Goal: Task Accomplishment & Management: Manage account settings

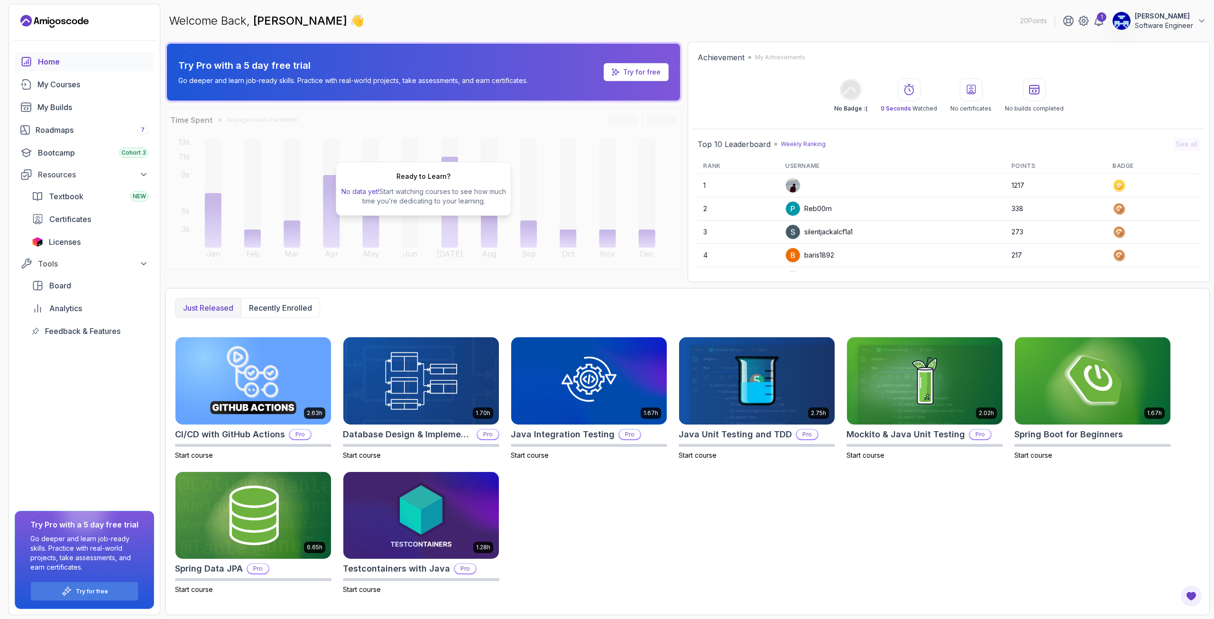
drag, startPoint x: 781, startPoint y: 186, endPoint x: 795, endPoint y: 182, distance: 14.4
click at [782, 186] on td at bounding box center [893, 185] width 226 height 23
click at [795, 181] on img at bounding box center [793, 185] width 14 height 14
click at [801, 165] on th "Username" at bounding box center [893, 166] width 226 height 16
click at [1102, 21] on div "1" at bounding box center [1101, 16] width 9 height 9
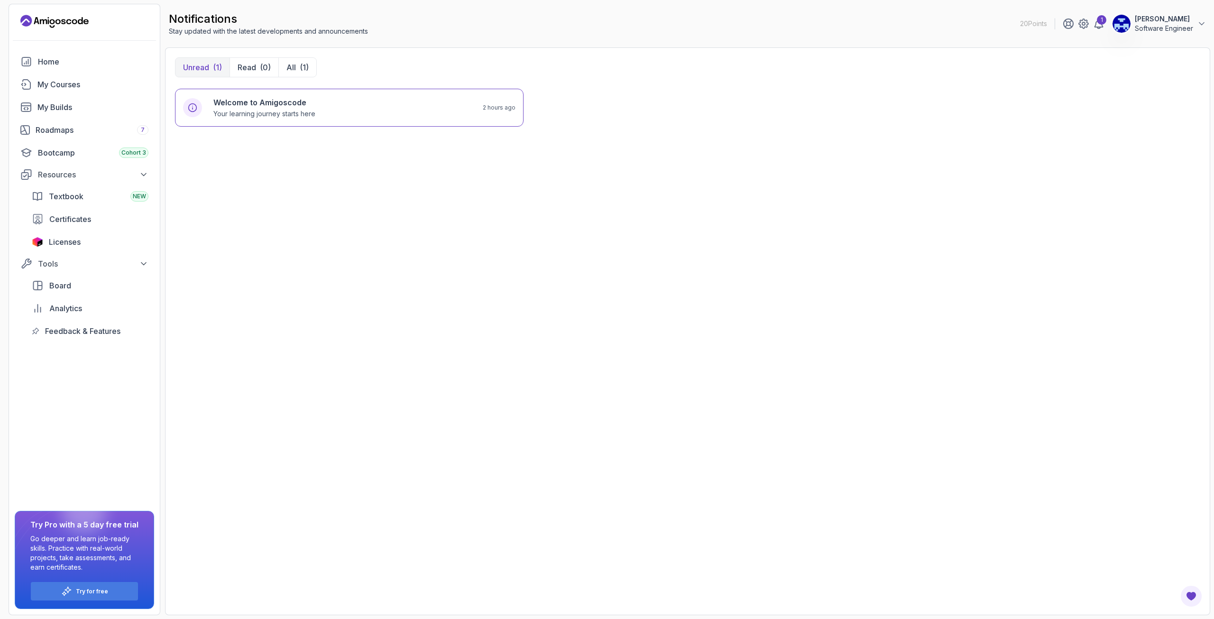
click at [1156, 24] on p "Software Engineer" at bounding box center [1164, 28] width 58 height 9
click at [1141, 50] on p "View Profile" at bounding box center [1139, 48] width 43 height 11
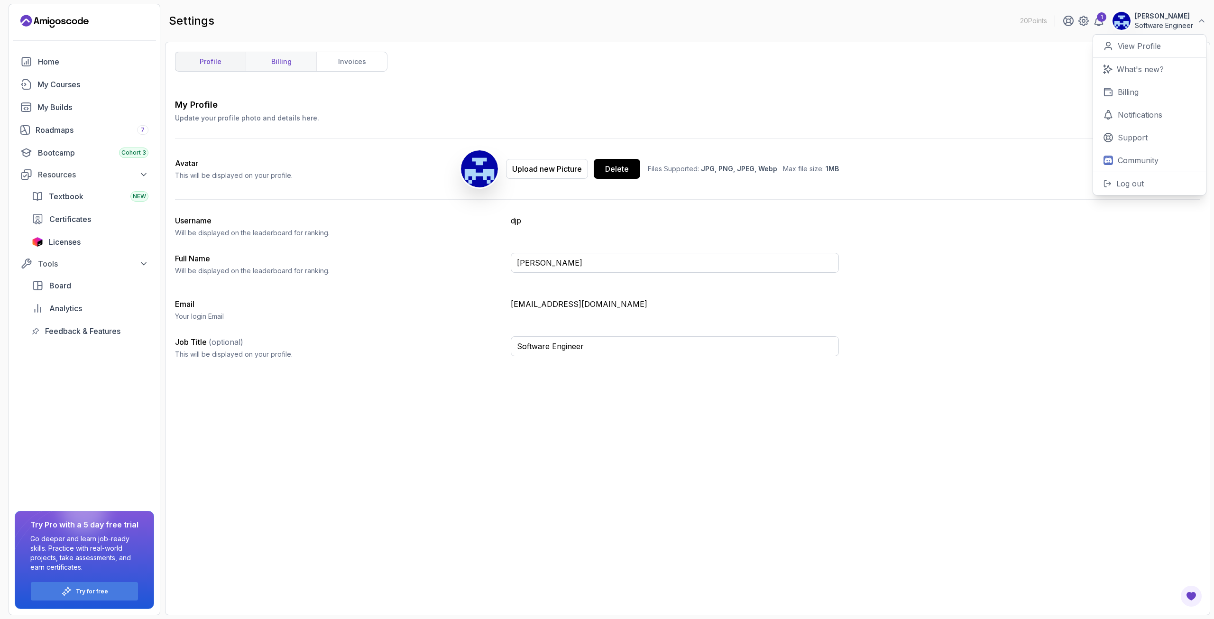
click at [288, 65] on link "billing" at bounding box center [281, 61] width 71 height 19
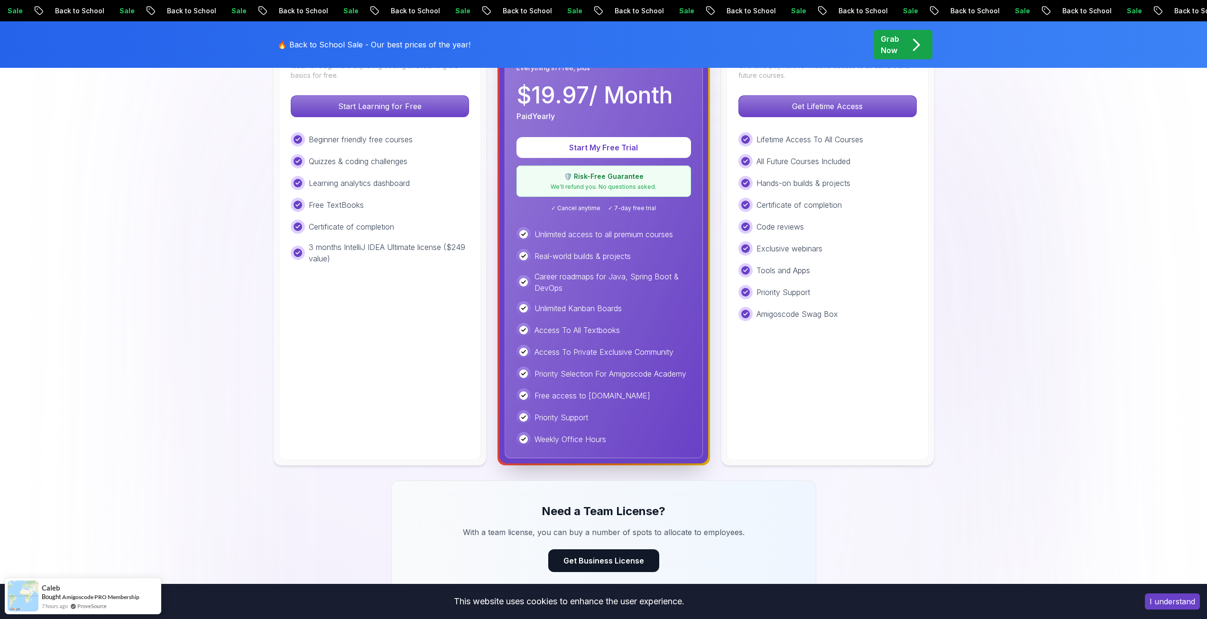
scroll to position [332, 0]
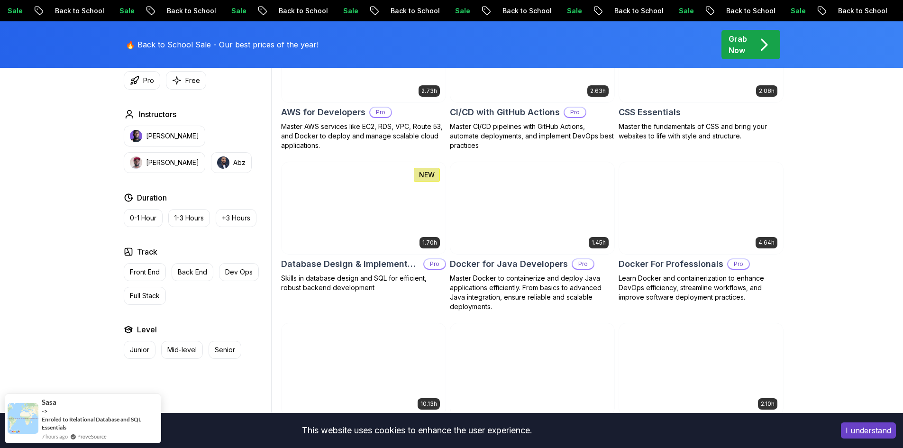
scroll to position [759, 0]
